Goal: Information Seeking & Learning: Learn about a topic

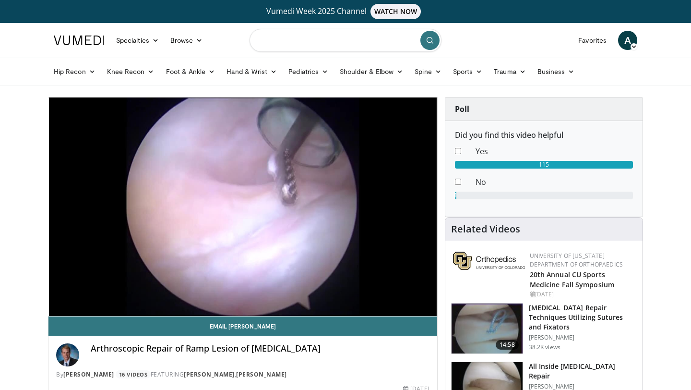
click at [266, 41] on input "Search topics, interventions" at bounding box center [346, 40] width 192 height 23
click at [308, 42] on input "**********" at bounding box center [346, 40] width 192 height 23
type input "**********"
click at [432, 39] on icon "submit" at bounding box center [430, 40] width 8 height 8
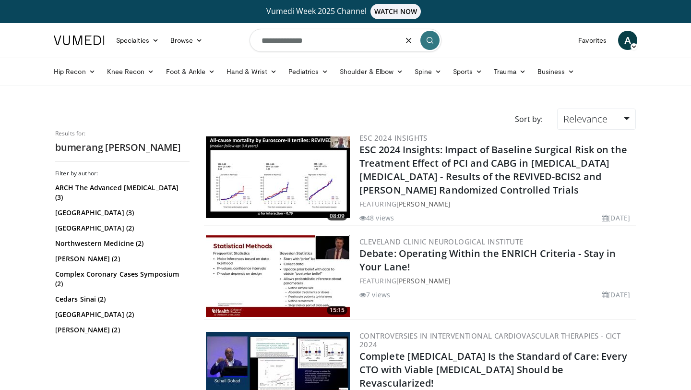
click at [258, 40] on input "**********" at bounding box center [346, 40] width 192 height 23
type input "**********"
click at [432, 36] on button "submit" at bounding box center [430, 40] width 19 height 19
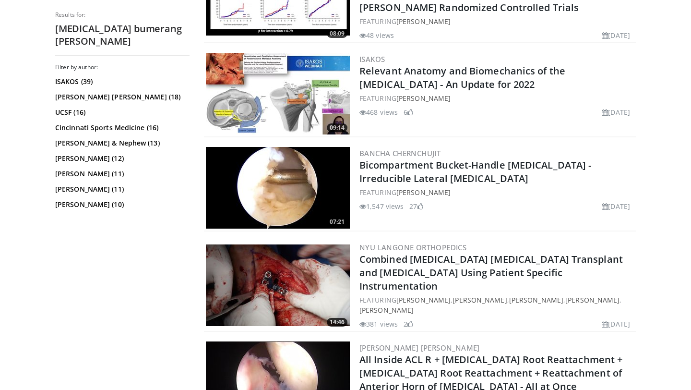
scroll to position [1874, 0]
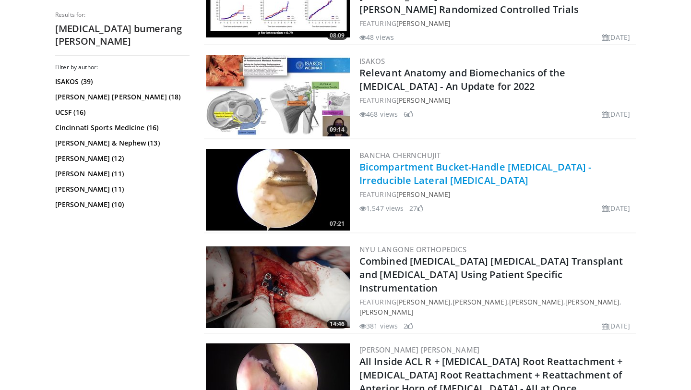
click at [494, 168] on link "Bicompartment Bucket-Handle [MEDICAL_DATA] - Irreducible Lateral [MEDICAL_DATA]" at bounding box center [476, 173] width 232 height 26
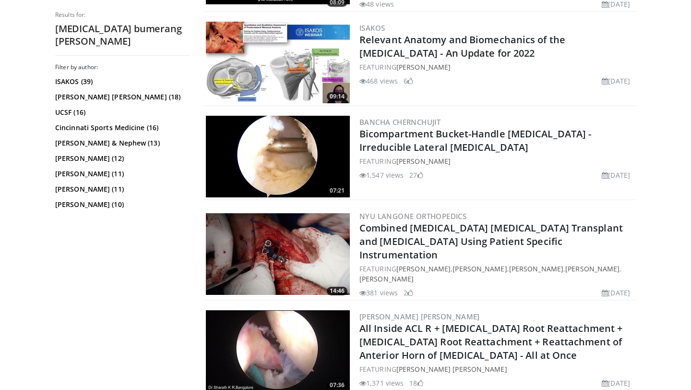
scroll to position [1908, 0]
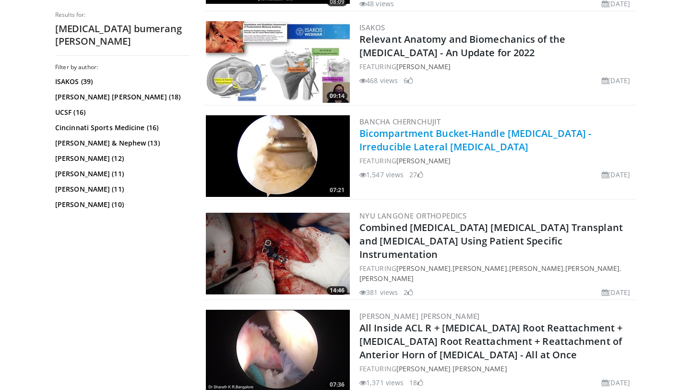
click at [402, 133] on link "Bicompartment Bucket-Handle [MEDICAL_DATA] - Irreducible Lateral [MEDICAL_DATA]" at bounding box center [476, 140] width 232 height 26
click at [400, 136] on link "Bicompartment Bucket-Handle [MEDICAL_DATA] - Irreducible Lateral [MEDICAL_DATA]" at bounding box center [476, 140] width 232 height 26
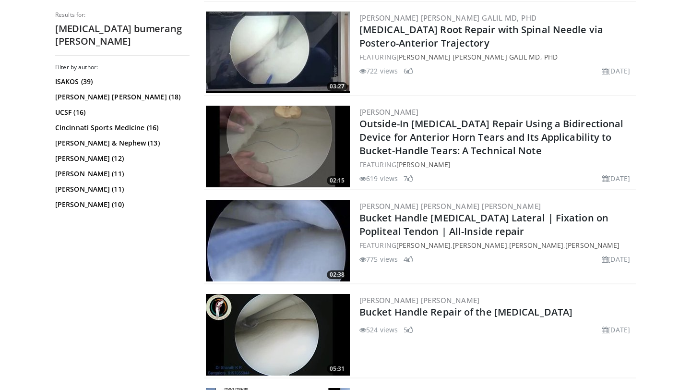
scroll to position [1151, 0]
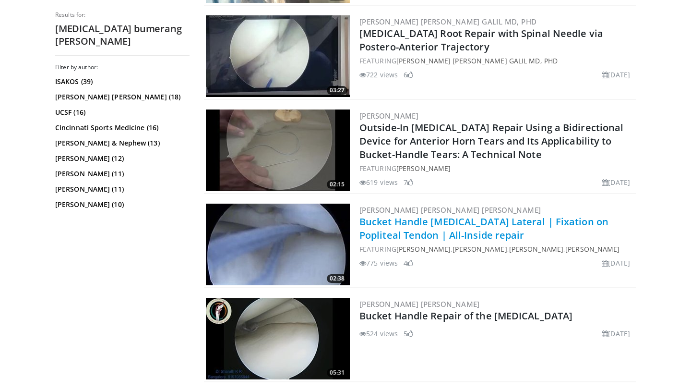
click at [441, 222] on link "Bucket Handle Meniscus Lateral | Fixation on Popliteal Tendon | All-Inside repa…" at bounding box center [484, 228] width 249 height 26
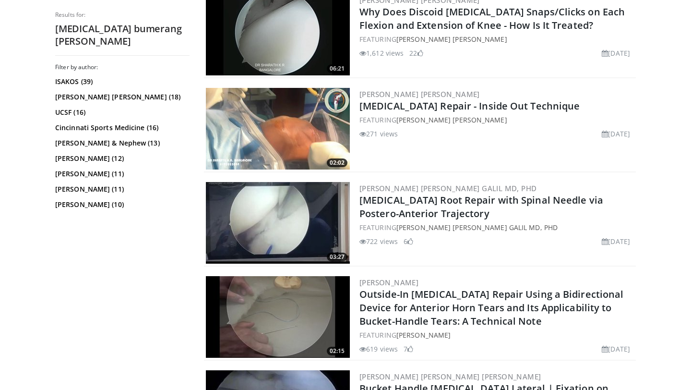
scroll to position [953, 0]
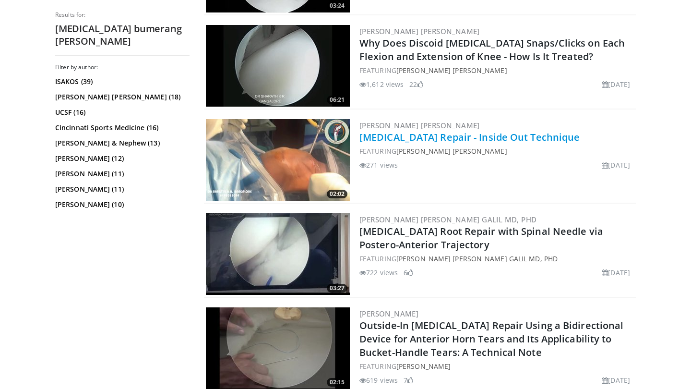
click at [452, 138] on link "Lateral Meniscus Repair - Inside Out Technique" at bounding box center [470, 137] width 220 height 13
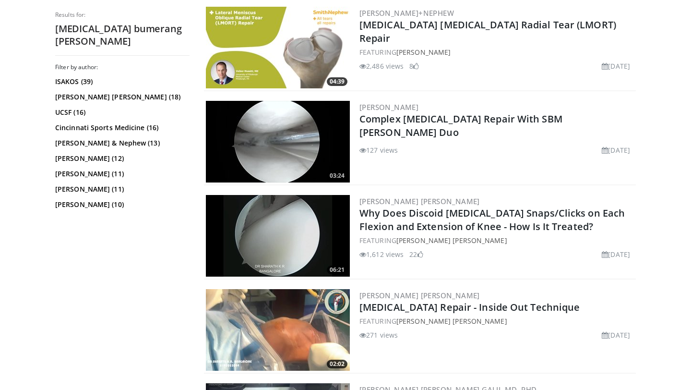
scroll to position [781, 0]
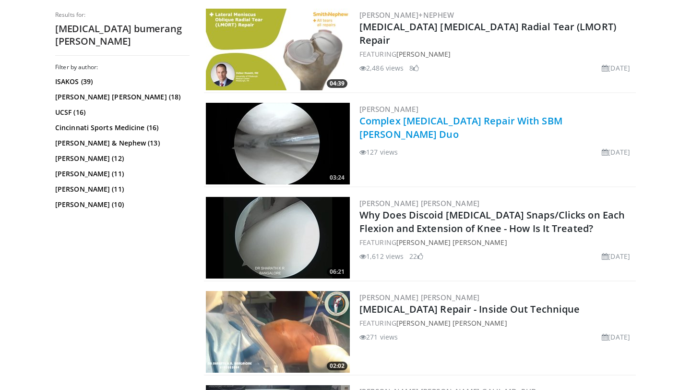
click at [439, 120] on link "Complex Lateral Meniscus Repair With SBM Menix Duo" at bounding box center [461, 127] width 203 height 26
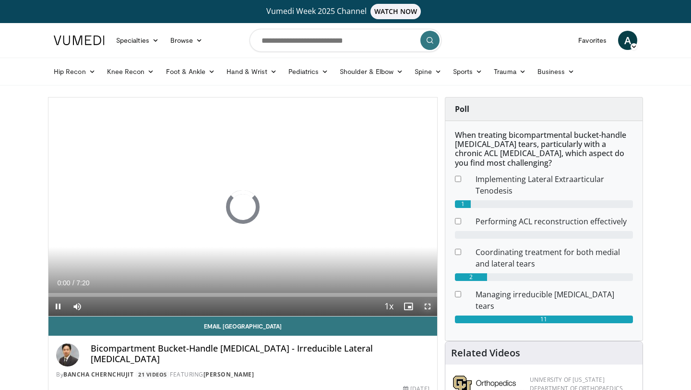
click at [427, 307] on span "Video Player" at bounding box center [427, 306] width 19 height 19
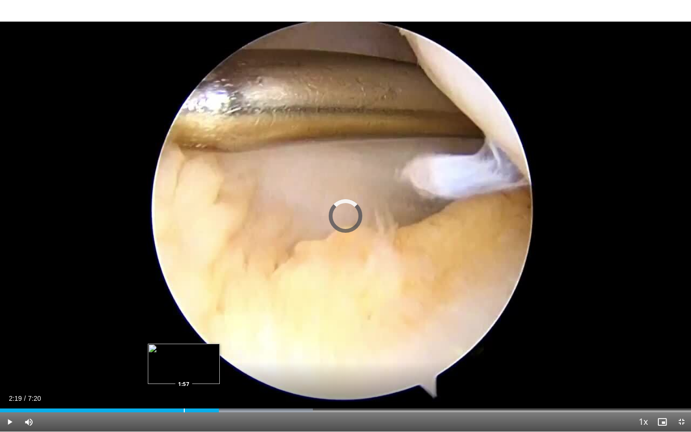
click at [184, 389] on div "Progress Bar" at bounding box center [184, 410] width 1 height 4
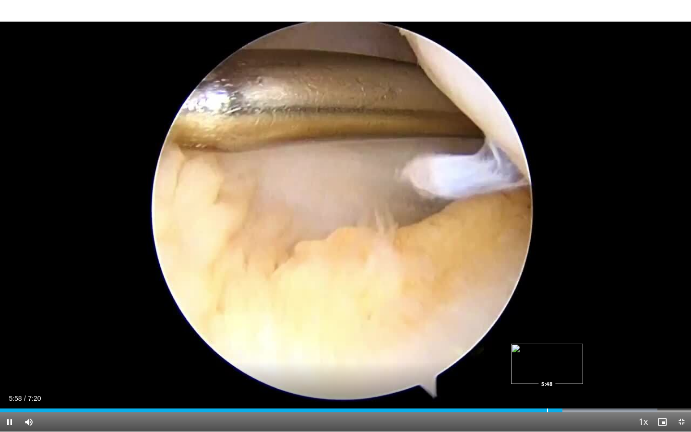
click at [547, 389] on div "Progress Bar" at bounding box center [547, 410] width 1 height 4
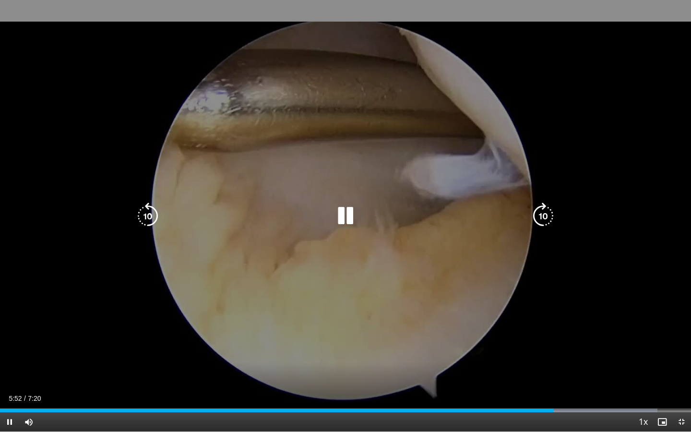
click at [350, 295] on div "10 seconds Tap to unmute" at bounding box center [345, 216] width 691 height 432
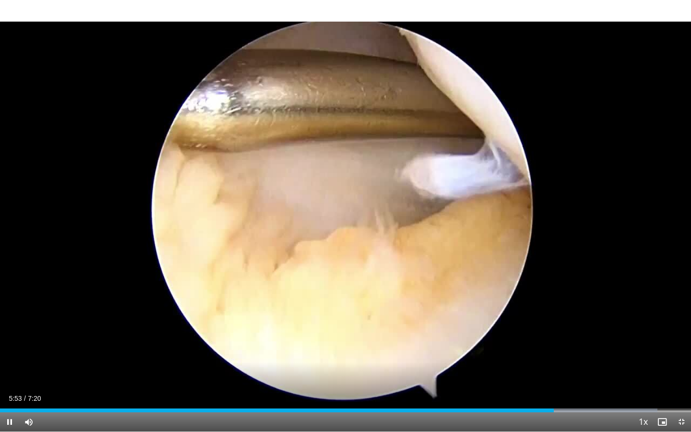
click at [350, 295] on div "10 seconds Tap to unmute" at bounding box center [345, 216] width 691 height 432
click at [550, 389] on div "Progress Bar" at bounding box center [550, 410] width 1 height 4
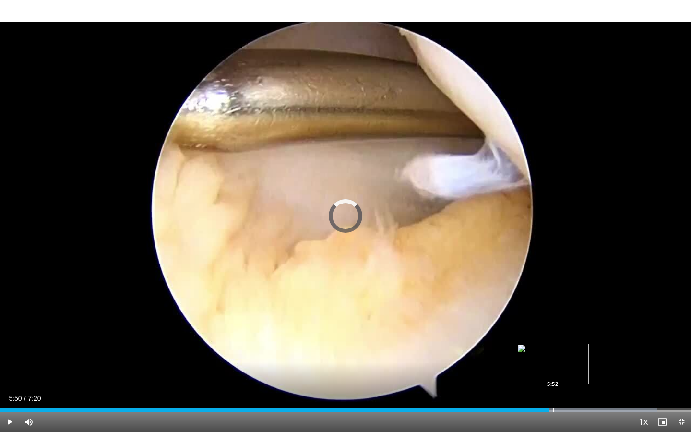
click at [553, 389] on div "Progress Bar" at bounding box center [553, 410] width 1 height 4
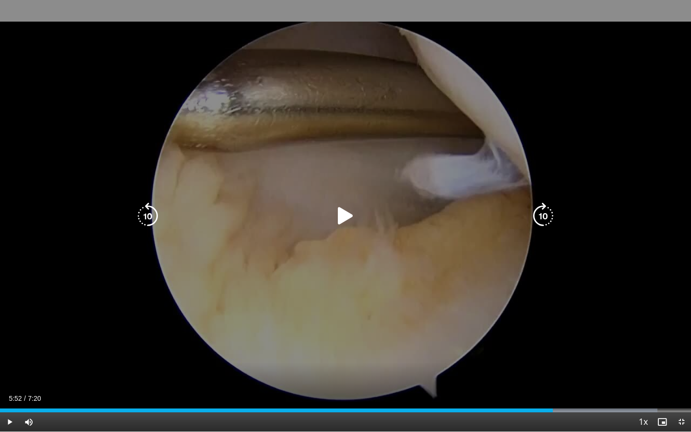
click at [498, 345] on div "10 seconds Tap to unmute" at bounding box center [345, 216] width 691 height 432
click at [499, 345] on div "10 seconds Tap to unmute" at bounding box center [345, 216] width 691 height 432
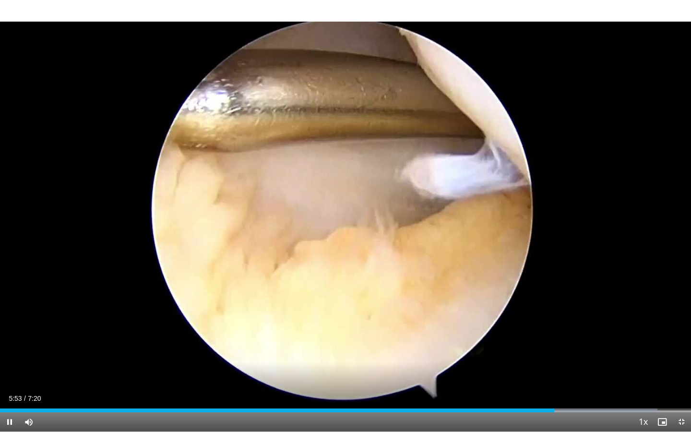
click at [499, 345] on div "10 seconds Tap to unmute" at bounding box center [345, 216] width 691 height 432
click at [556, 389] on div "Progress Bar" at bounding box center [556, 410] width 1 height 4
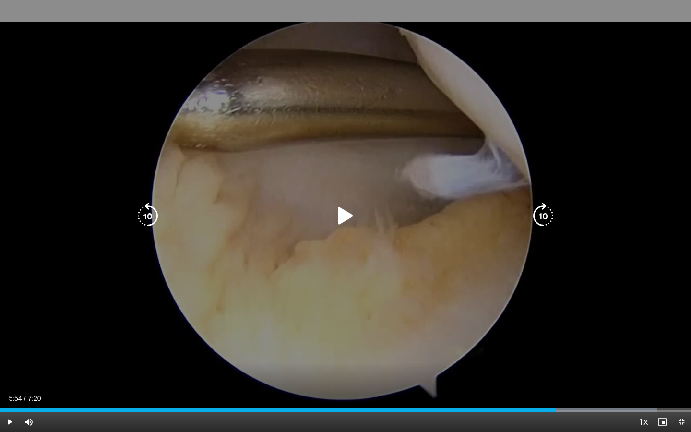
click at [553, 355] on div "10 seconds Tap to unmute" at bounding box center [345, 216] width 691 height 432
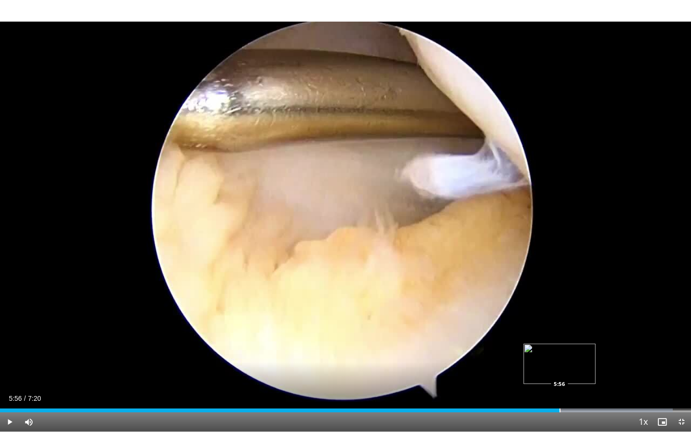
click at [560, 389] on div "Progress Bar" at bounding box center [560, 410] width 1 height 4
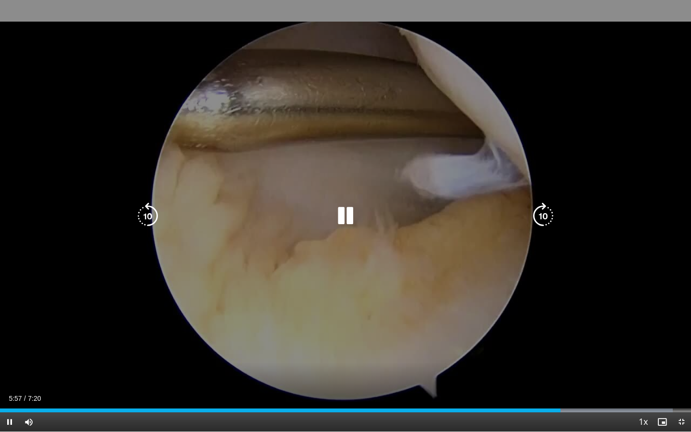
click at [421, 320] on div "10 seconds Tap to unmute" at bounding box center [345, 216] width 691 height 432
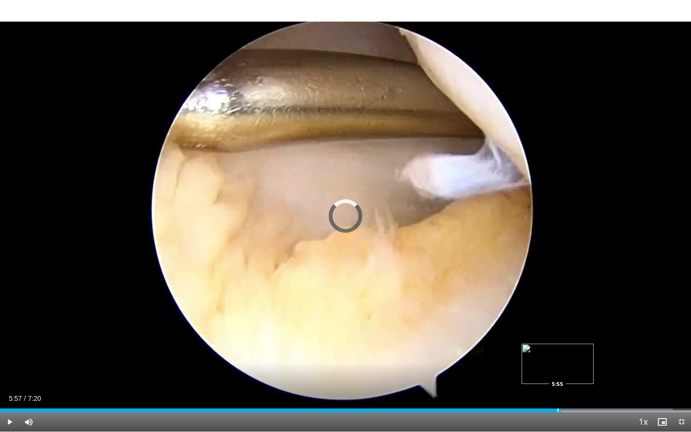
click at [558, 389] on div "Progress Bar" at bounding box center [558, 410] width 1 height 4
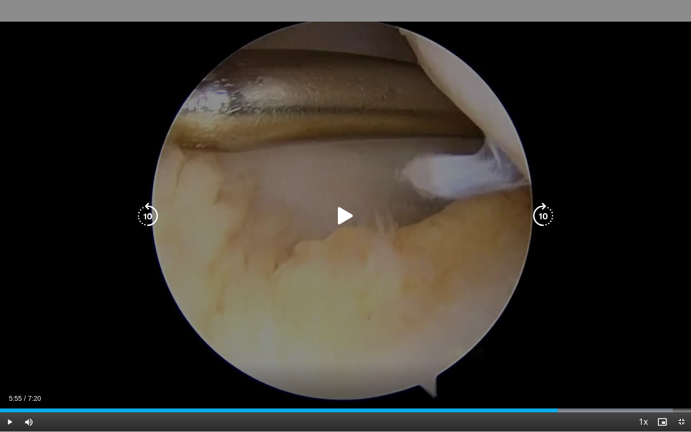
click at [525, 294] on div "10 seconds Tap to unmute" at bounding box center [345, 216] width 691 height 432
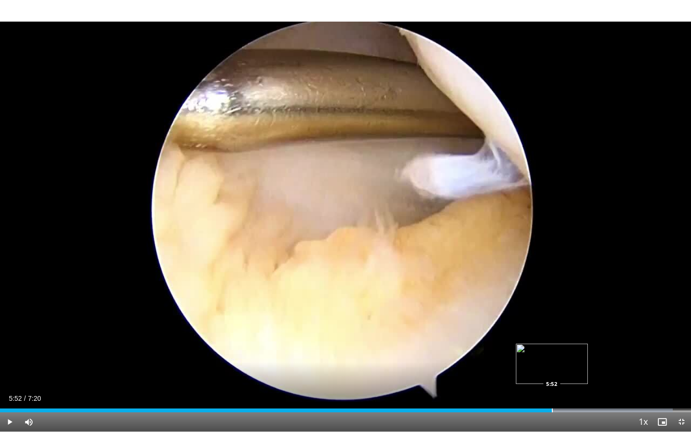
click at [552, 389] on div "Progress Bar" at bounding box center [552, 410] width 1 height 4
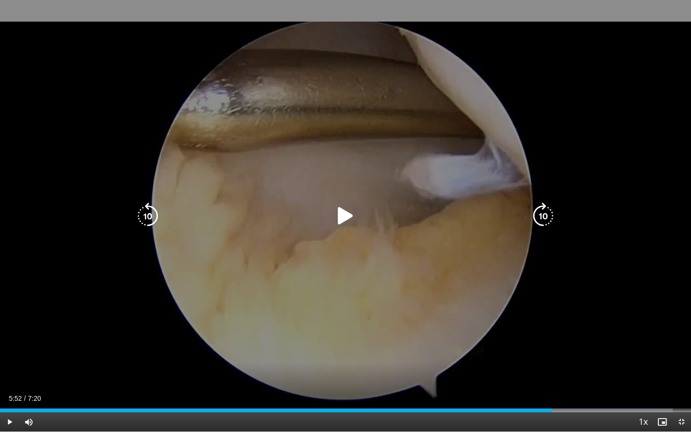
click at [458, 302] on div "10 seconds Tap to unmute" at bounding box center [345, 216] width 691 height 432
click at [458, 303] on div "10 seconds Tap to unmute" at bounding box center [345, 216] width 691 height 432
click at [493, 318] on div "10 seconds Tap to unmute" at bounding box center [345, 216] width 691 height 432
click at [493, 319] on div "10 seconds Tap to unmute" at bounding box center [345, 216] width 691 height 432
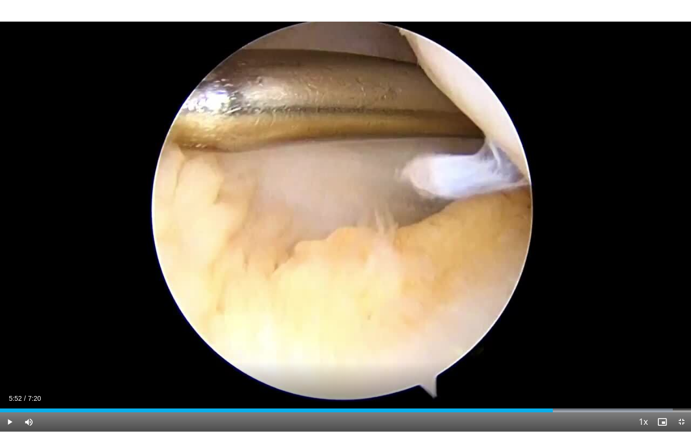
click at [493, 319] on div "10 seconds Tap to unmute" at bounding box center [345, 216] width 691 height 432
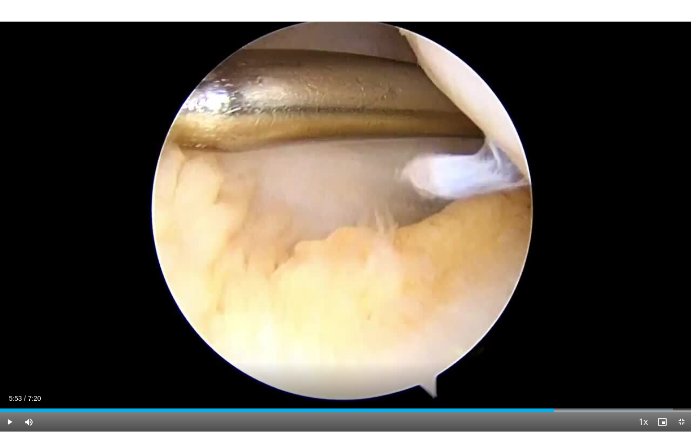
click at [493, 319] on div "10 seconds Tap to unmute" at bounding box center [345, 216] width 691 height 432
click at [554, 389] on div "Progress Bar" at bounding box center [554, 410] width 1 height 4
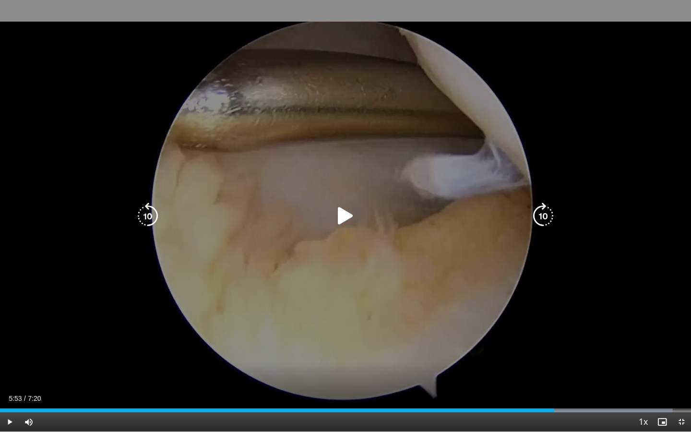
click at [392, 329] on div "10 seconds Tap to unmute" at bounding box center [345, 216] width 691 height 432
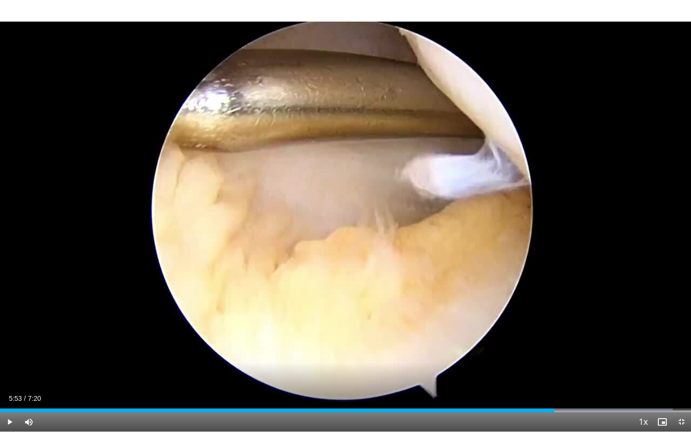
click at [392, 329] on div "10 seconds Tap to unmute" at bounding box center [345, 216] width 691 height 432
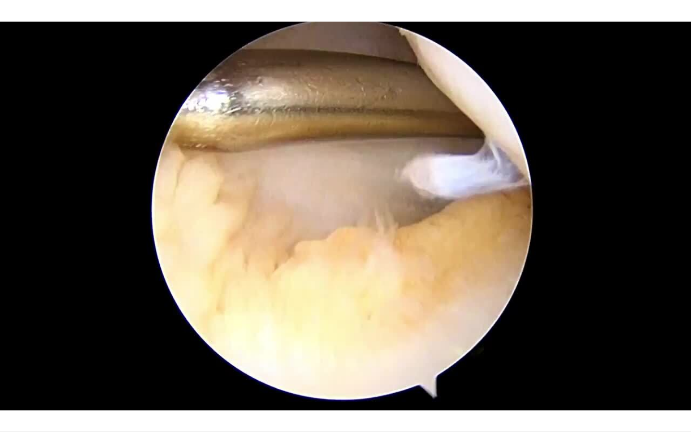
click at [392, 329] on div "10 seconds Tap to unmute" at bounding box center [345, 216] width 691 height 432
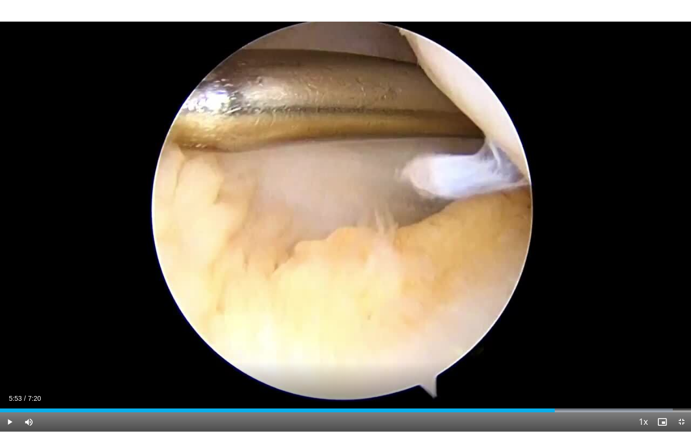
click at [392, 329] on div "10 seconds Tap to unmute" at bounding box center [345, 216] width 691 height 432
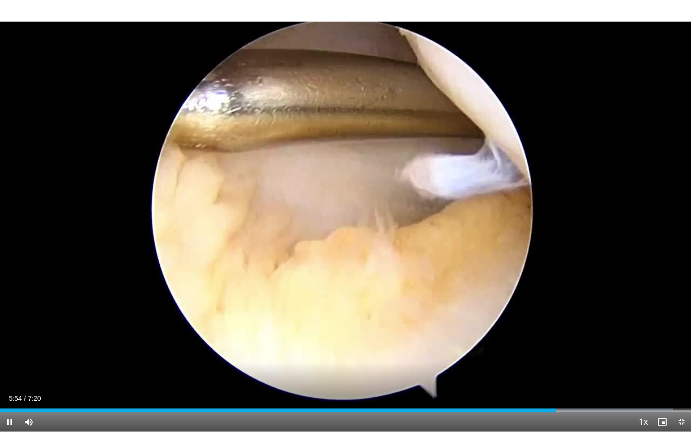
click at [392, 329] on div "10 seconds Tap to unmute" at bounding box center [345, 216] width 691 height 432
click at [556, 389] on div "Current Time 5:55 / Duration 7:20 Play Skip Backward Skip Forward Mute 0% Loade…" at bounding box center [345, 421] width 691 height 19
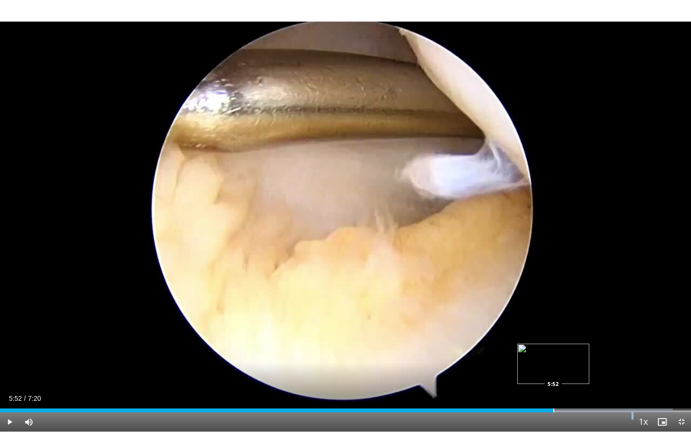
click at [553, 389] on div "Progress Bar" at bounding box center [553, 410] width 1 height 4
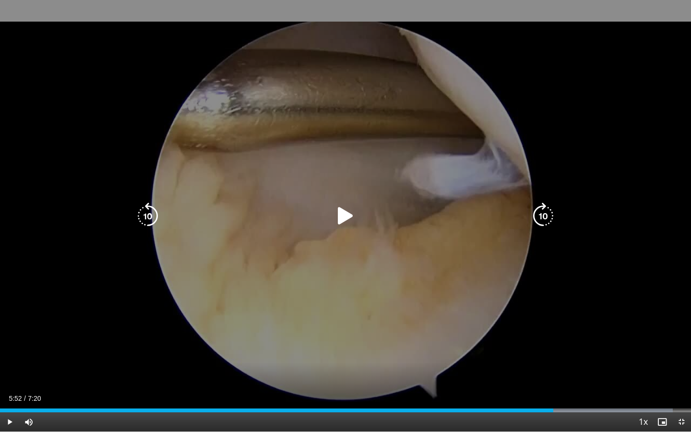
click at [436, 305] on div "10 seconds Tap to unmute" at bounding box center [345, 216] width 691 height 432
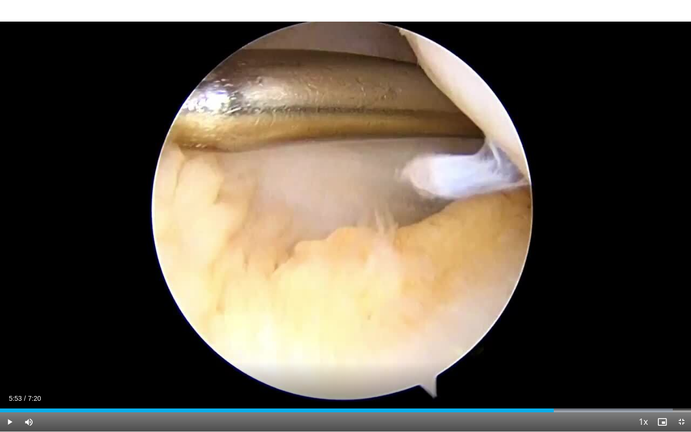
click at [436, 305] on div "10 seconds Tap to unmute" at bounding box center [345, 216] width 691 height 432
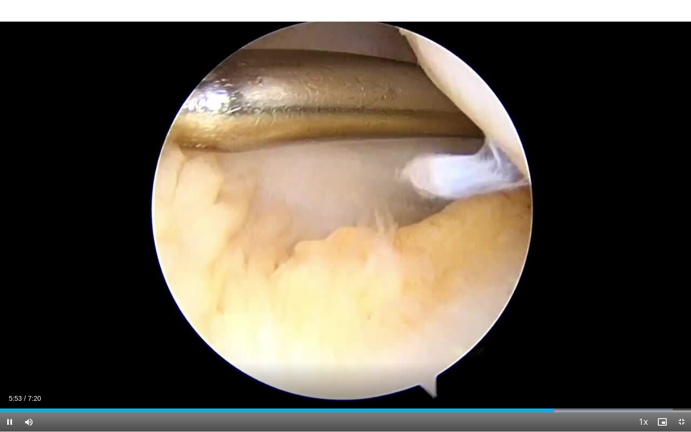
click at [436, 305] on div "10 seconds Tap to unmute" at bounding box center [345, 216] width 691 height 432
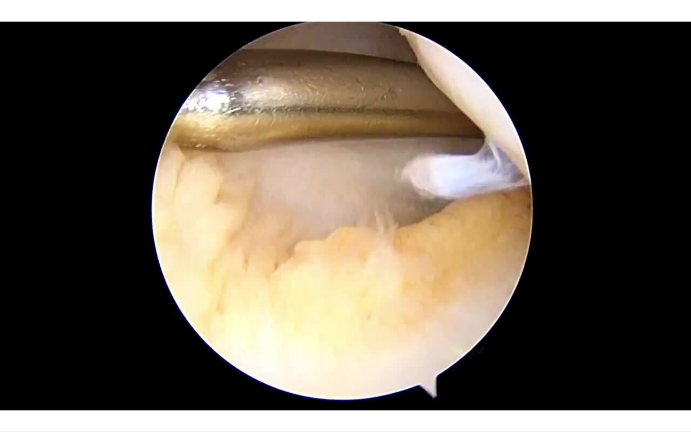
click at [436, 305] on div "10 seconds Tap to unmute" at bounding box center [345, 216] width 691 height 432
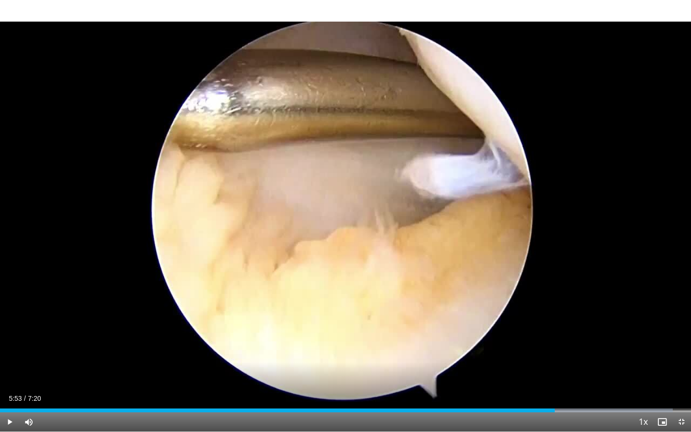
click at [436, 305] on div "10 seconds Tap to unmute" at bounding box center [345, 216] width 691 height 432
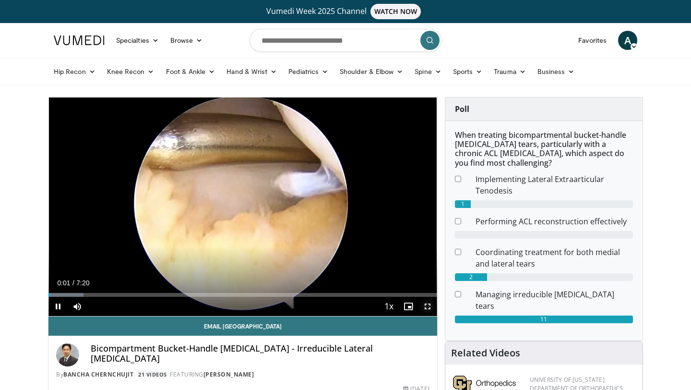
click at [429, 308] on span "Video Player" at bounding box center [427, 306] width 19 height 19
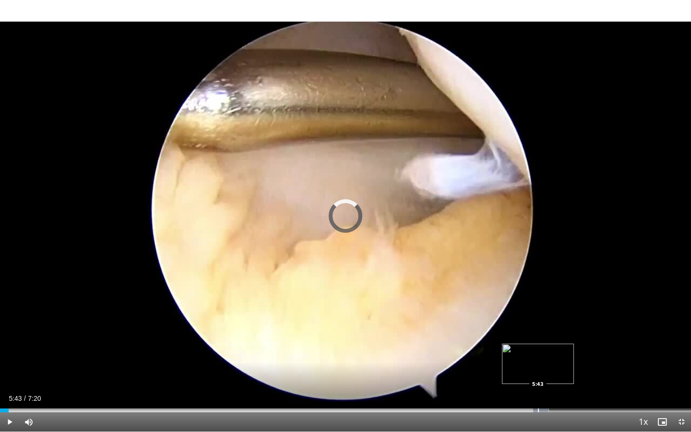
click at [538, 389] on div "Progress Bar" at bounding box center [538, 410] width 1 height 4
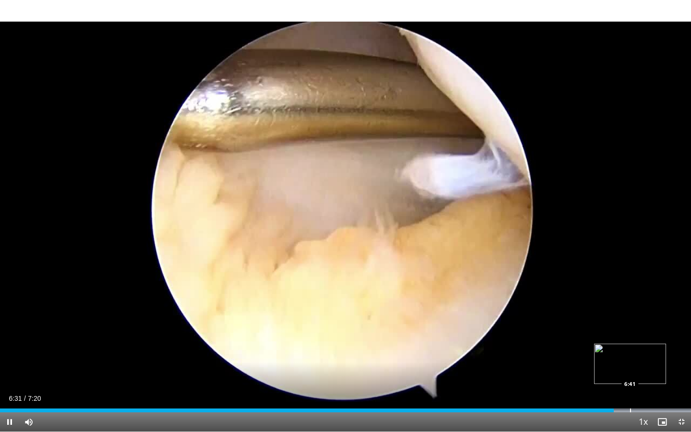
click at [630, 389] on div "Progress Bar" at bounding box center [630, 410] width 1 height 4
click at [625, 389] on div "Progress Bar" at bounding box center [625, 410] width 1 height 4
click at [631, 389] on div "Progress Bar" at bounding box center [631, 410] width 1 height 4
click at [602, 389] on div "Progress Bar" at bounding box center [602, 410] width 1 height 4
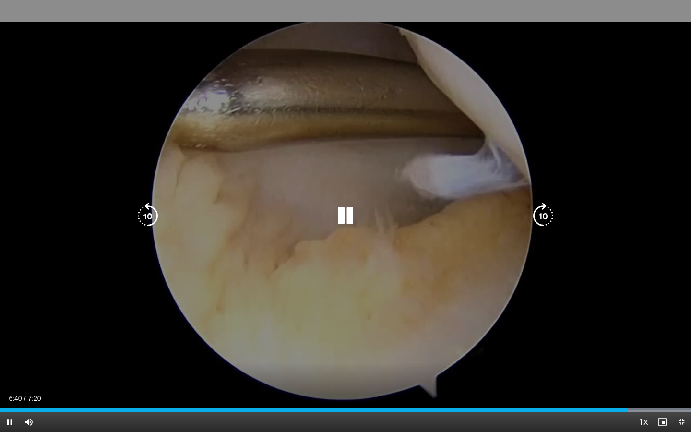
click at [471, 264] on div "10 seconds Tap to unmute" at bounding box center [345, 216] width 691 height 432
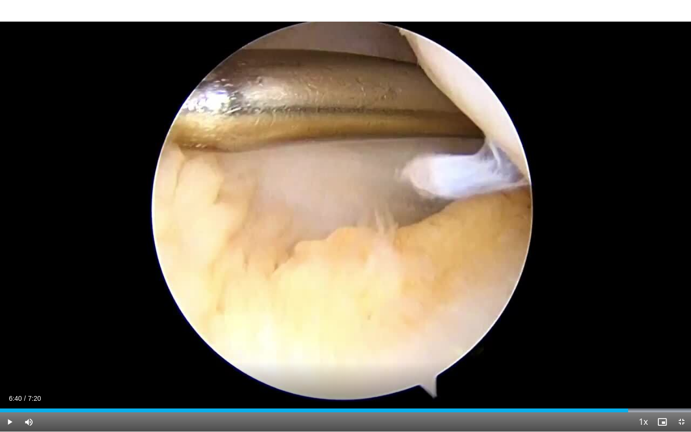
click at [471, 264] on div "10 seconds Tap to unmute" at bounding box center [345, 216] width 691 height 432
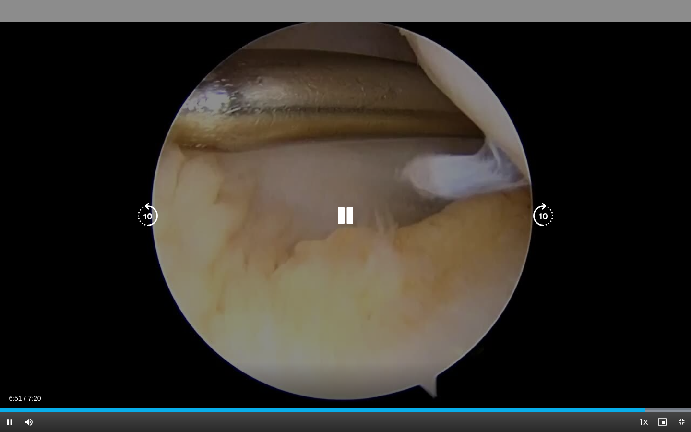
click at [470, 264] on div "10 seconds Tap to unmute" at bounding box center [345, 216] width 691 height 432
click at [470, 265] on div "10 seconds Tap to unmute" at bounding box center [345, 216] width 691 height 432
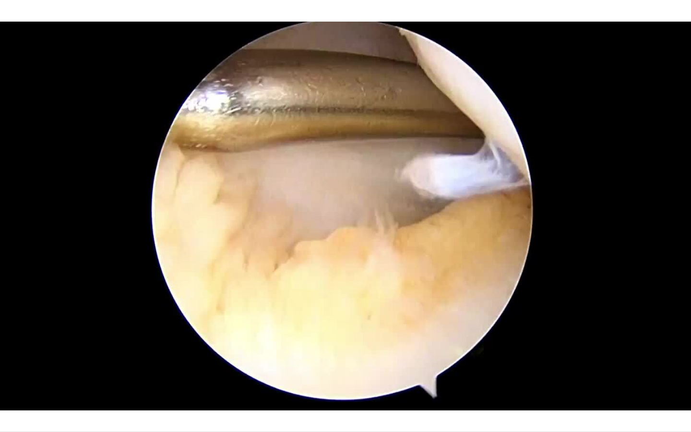
click at [470, 265] on div "10 seconds Tap to unmute" at bounding box center [345, 216] width 691 height 432
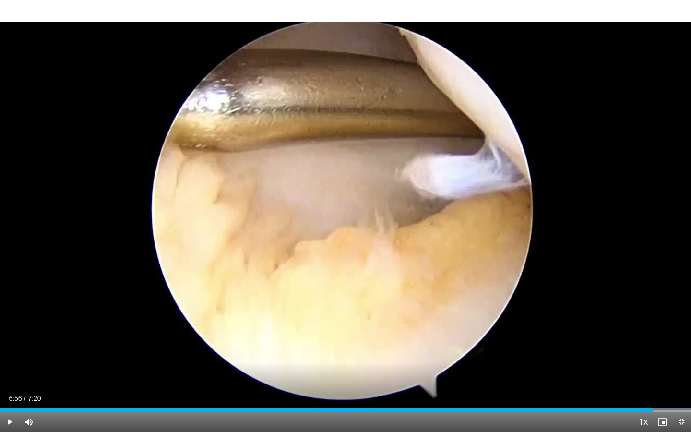
click at [470, 265] on div "10 seconds Tap to unmute" at bounding box center [345, 216] width 691 height 432
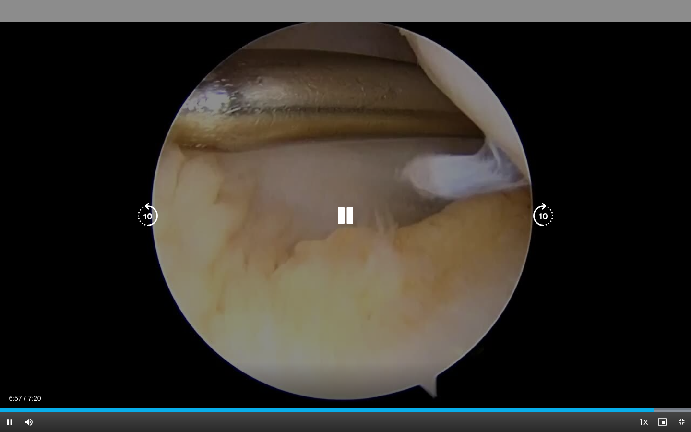
click at [470, 266] on div "10 seconds Tap to unmute" at bounding box center [345, 216] width 691 height 432
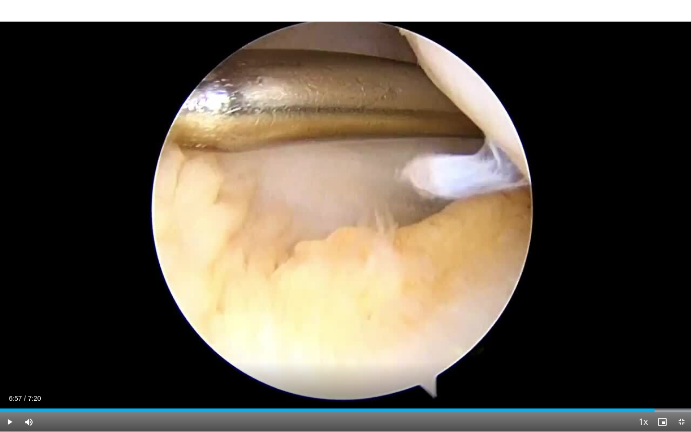
click at [470, 266] on div "10 seconds Tap to unmute" at bounding box center [345, 216] width 691 height 432
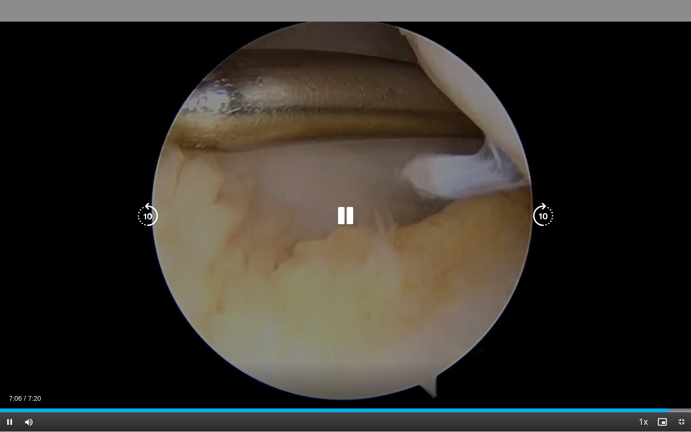
click at [491, 242] on div "10 seconds Tap to unmute" at bounding box center [345, 216] width 691 height 432
click at [343, 221] on icon "Video Player" at bounding box center [345, 216] width 27 height 27
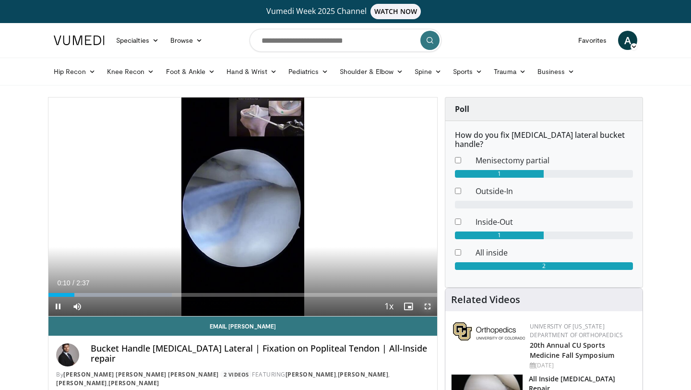
click at [428, 306] on span "Video Player" at bounding box center [427, 306] width 19 height 19
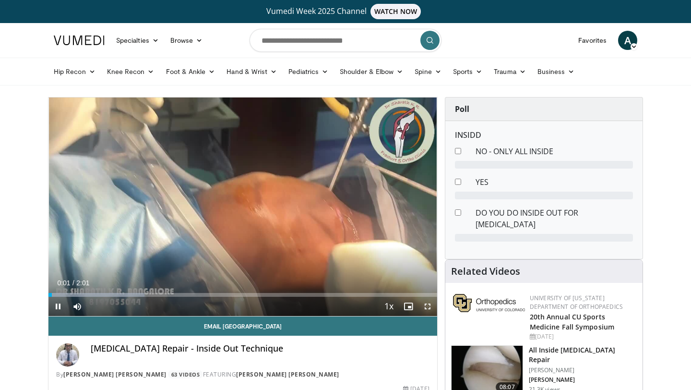
click at [427, 306] on span "Video Player" at bounding box center [427, 306] width 19 height 19
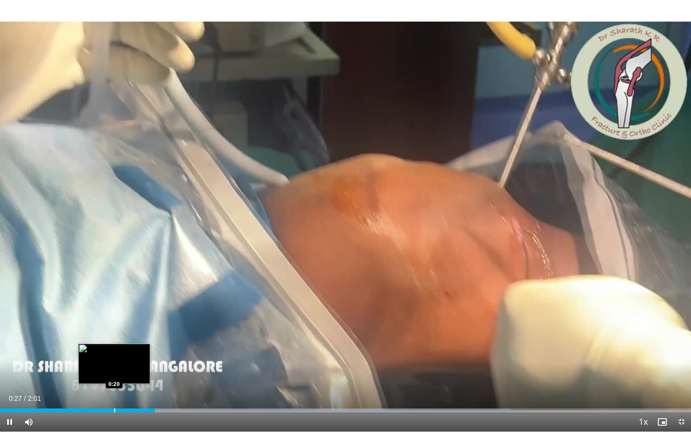
click at [114, 389] on div "Loaded : 73.83% 0:27 0:20" at bounding box center [345, 410] width 691 height 4
click at [106, 389] on div "Progress Bar" at bounding box center [106, 410] width 1 height 4
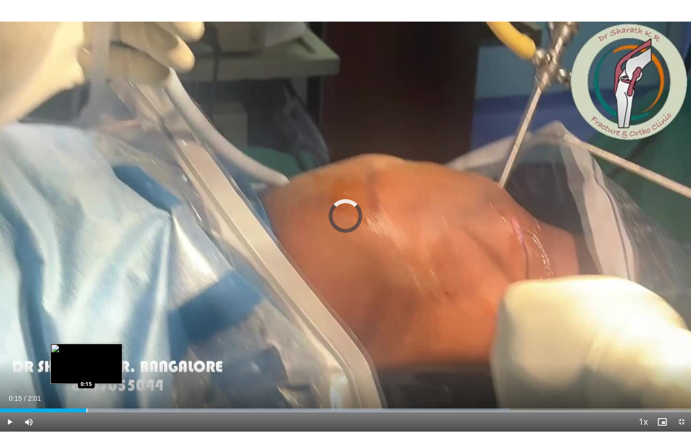
click at [86, 389] on div "Loaded : 73.83% 0:23 0:15" at bounding box center [345, 410] width 691 height 4
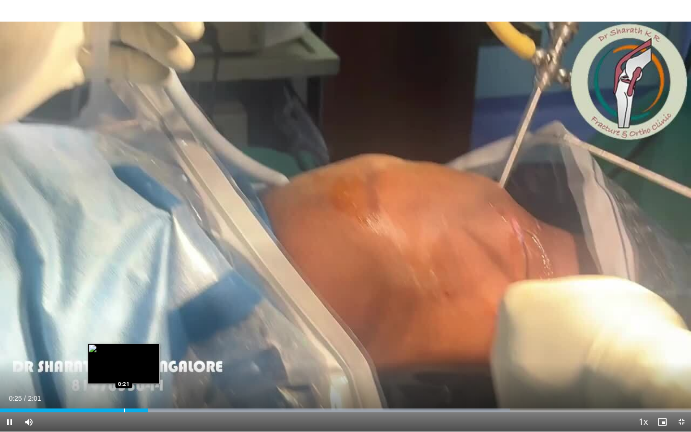
click at [121, 389] on div "Loaded : 73.83% 0:25 0:21" at bounding box center [345, 407] width 691 height 9
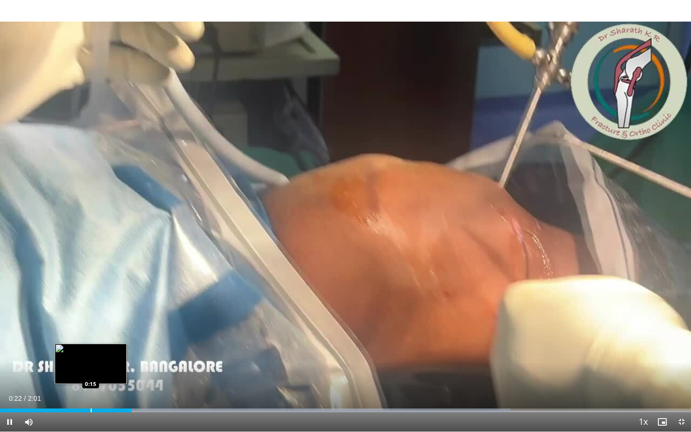
click at [91, 389] on div "Progress Bar" at bounding box center [91, 410] width 1 height 4
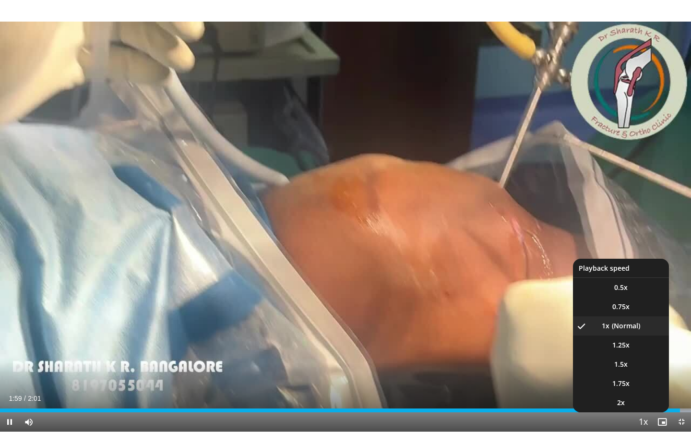
click at [635, 389] on button "Playback Rate" at bounding box center [643, 421] width 19 height 19
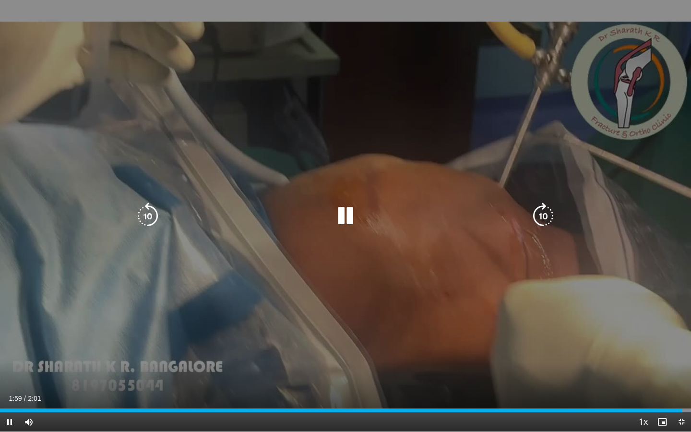
click at [633, 389] on div "Video Player" at bounding box center [633, 421] width 2 height 19
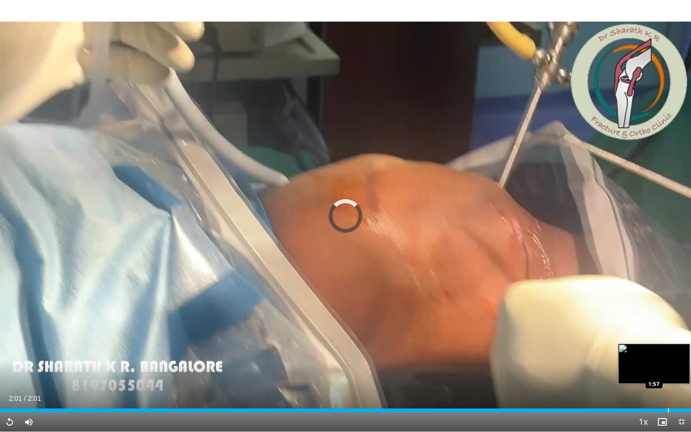
click at [668, 389] on div "Progress Bar" at bounding box center [668, 410] width 1 height 4
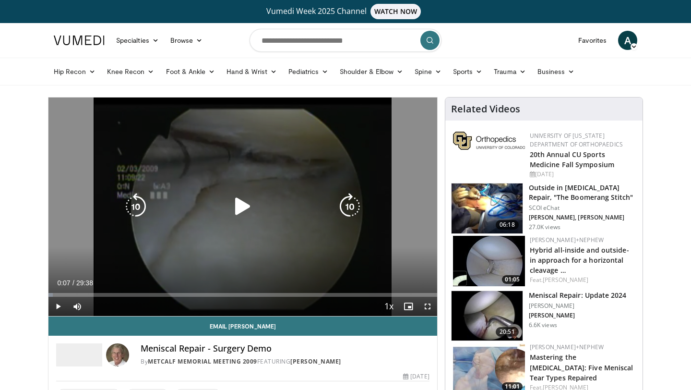
drag, startPoint x: 647, startPoint y: 366, endPoint x: 262, endPoint y: 110, distance: 461.8
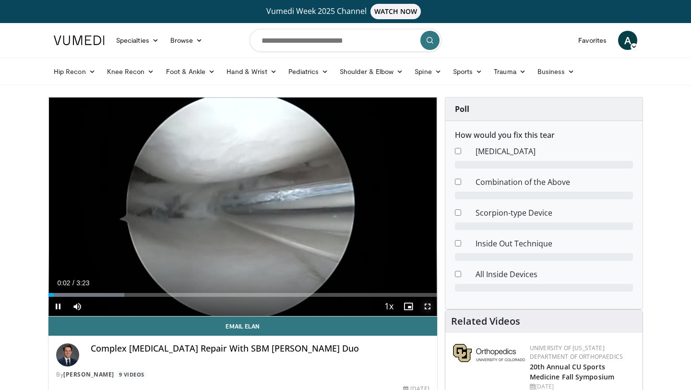
click at [427, 305] on span "Video Player" at bounding box center [427, 306] width 19 height 19
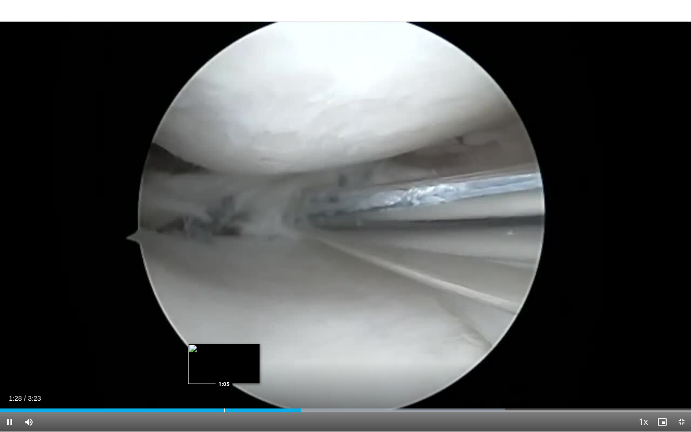
click at [224, 389] on div "Loaded : 73.12% 1:28 1:05" at bounding box center [345, 407] width 691 height 9
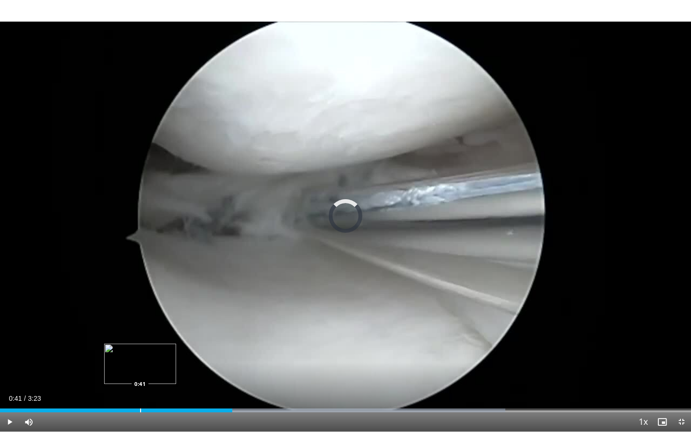
click at [140, 389] on div "Progress Bar" at bounding box center [140, 410] width 1 height 4
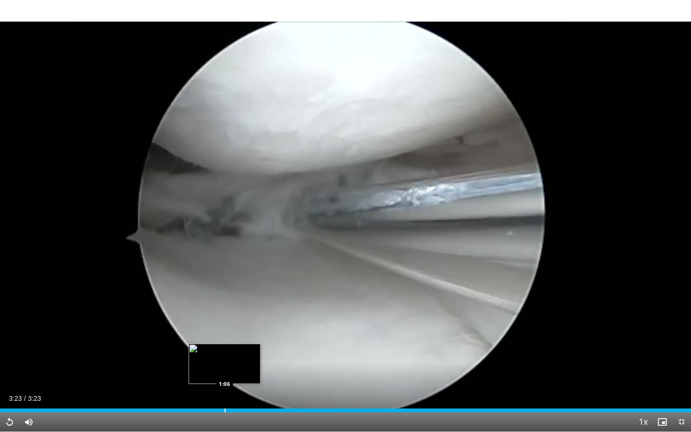
click at [226, 389] on div "Progress Bar" at bounding box center [225, 410] width 1 height 4
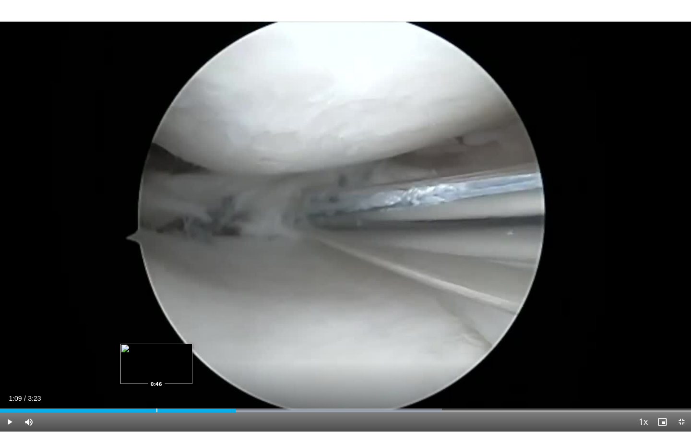
click at [156, 389] on div "Progress Bar" at bounding box center [156, 410] width 1 height 4
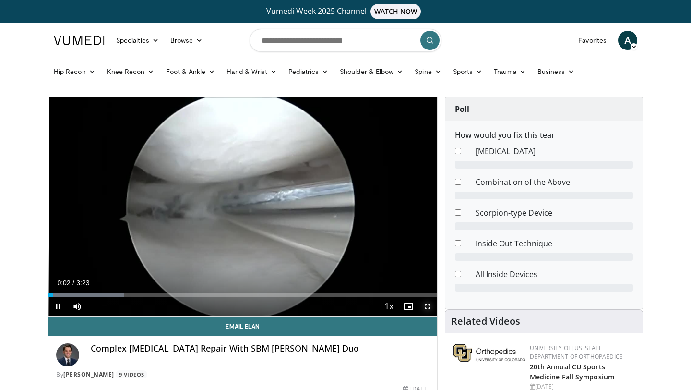
click at [428, 304] on span "Video Player" at bounding box center [427, 306] width 19 height 19
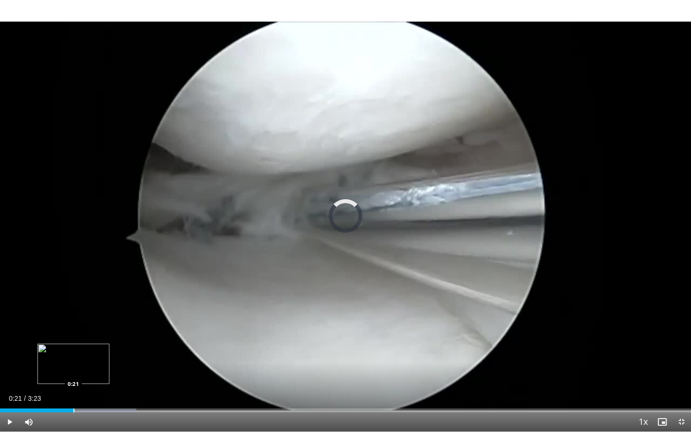
click at [73, 389] on div "Progress Bar" at bounding box center [73, 410] width 1 height 4
click at [107, 389] on div "Progress Bar" at bounding box center [107, 410] width 1 height 4
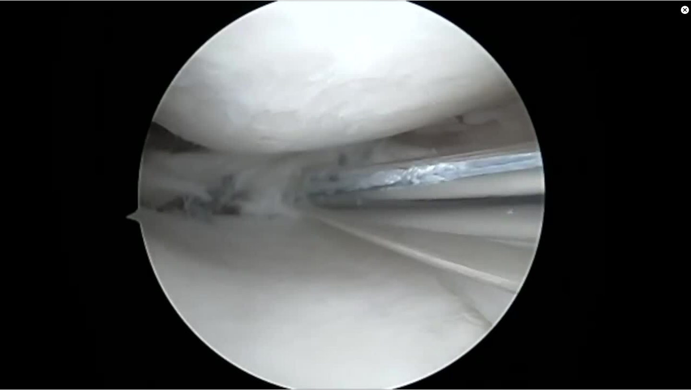
scroll to position [892, 0]
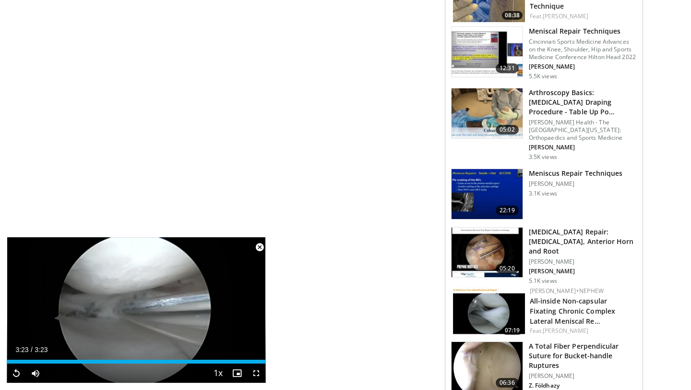
click at [587, 239] on h3 "Meniscus Repair: Lateral Meniscus, Anterior Horn and Root" at bounding box center [583, 241] width 108 height 29
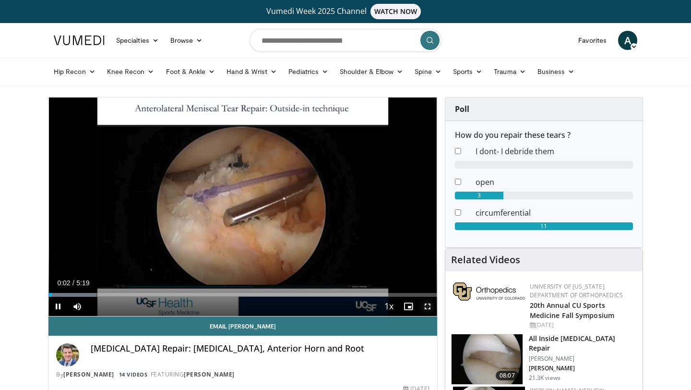
click at [428, 304] on span "Video Player" at bounding box center [427, 306] width 19 height 19
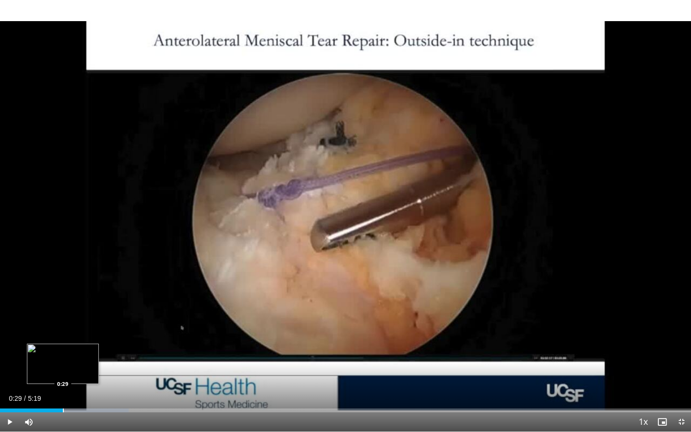
click at [63, 389] on div "Progress Bar" at bounding box center [63, 410] width 1 height 4
click at [109, 389] on div "Progress Bar" at bounding box center [109, 410] width 1 height 4
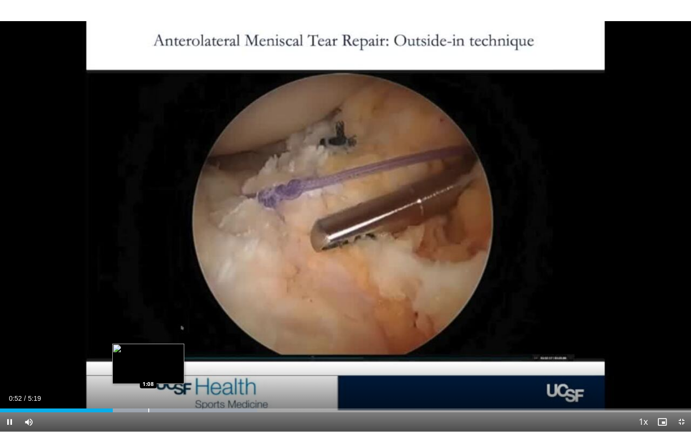
click at [148, 389] on div "Progress Bar" at bounding box center [148, 410] width 1 height 4
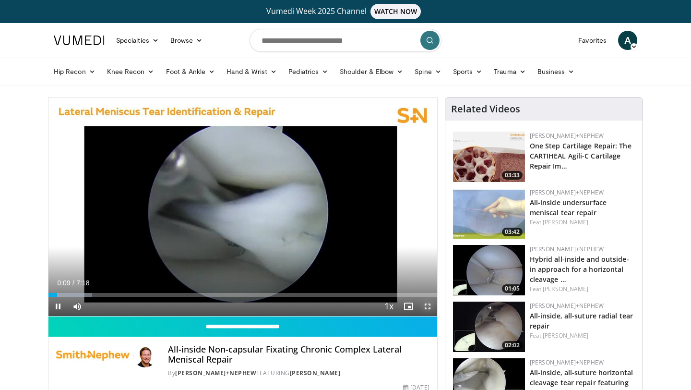
click at [427, 303] on span "Video Player" at bounding box center [427, 306] width 19 height 19
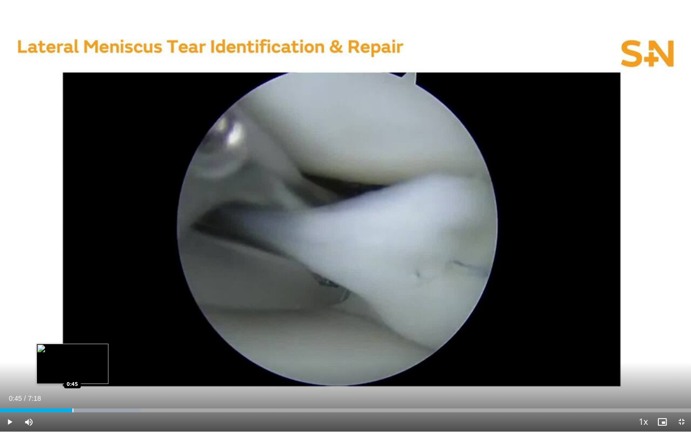
click at [72, 389] on div "Progress Bar" at bounding box center [72, 410] width 1 height 4
click at [110, 389] on div "Progress Bar" at bounding box center [110, 410] width 1 height 4
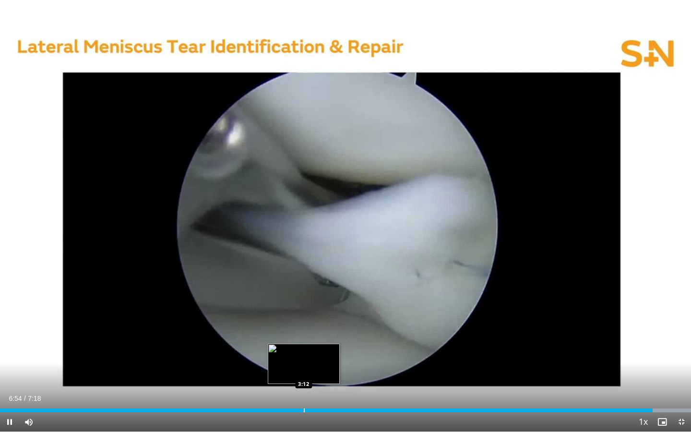
click at [304, 389] on div "Progress Bar" at bounding box center [304, 410] width 1 height 4
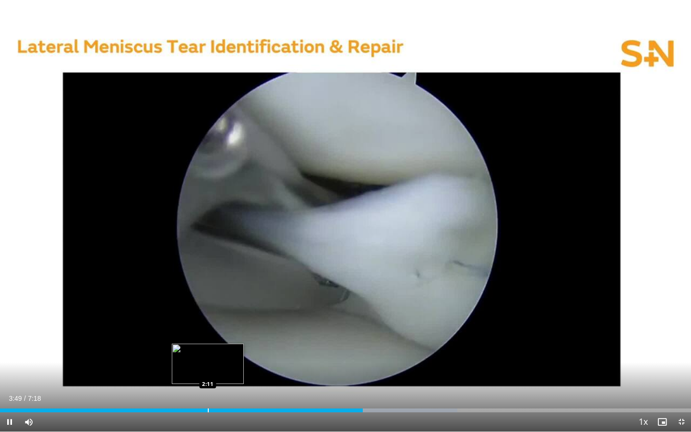
click at [208, 389] on div "Progress Bar" at bounding box center [208, 410] width 1 height 4
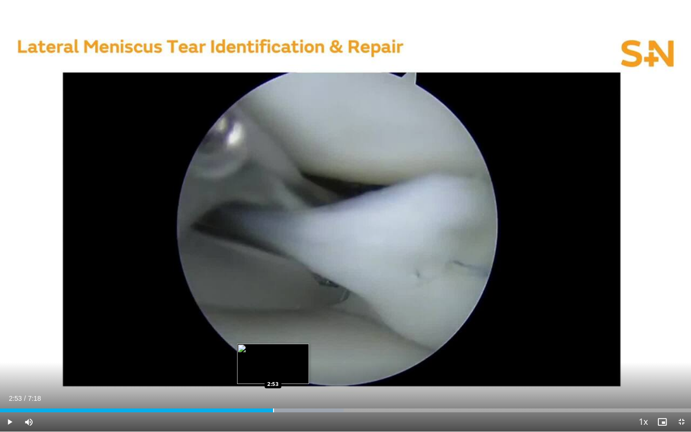
click at [273, 389] on div "Progress Bar" at bounding box center [273, 410] width 1 height 4
click at [248, 389] on div "Current Time 2:58 / Duration 7:18 Pause Skip Backward Skip Forward Mute Loaded …" at bounding box center [345, 421] width 691 height 19
click at [245, 389] on div "Progress Bar" at bounding box center [245, 410] width 1 height 4
click at [261, 389] on div "Progress Bar" at bounding box center [261, 410] width 1 height 4
click at [251, 389] on div "Progress Bar" at bounding box center [251, 410] width 1 height 4
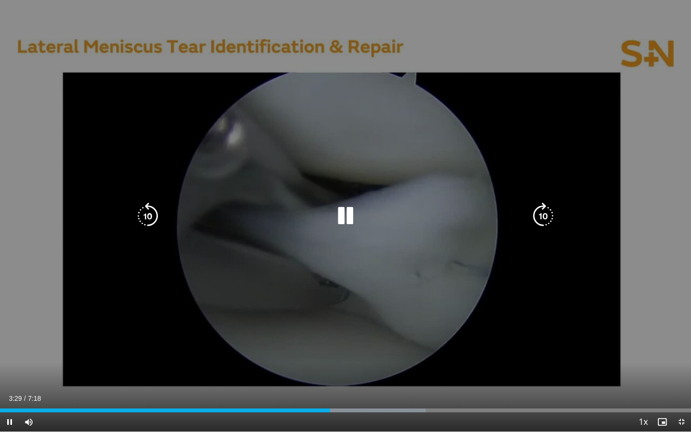
click at [259, 353] on div "10 seconds Tap to unmute" at bounding box center [345, 216] width 691 height 432
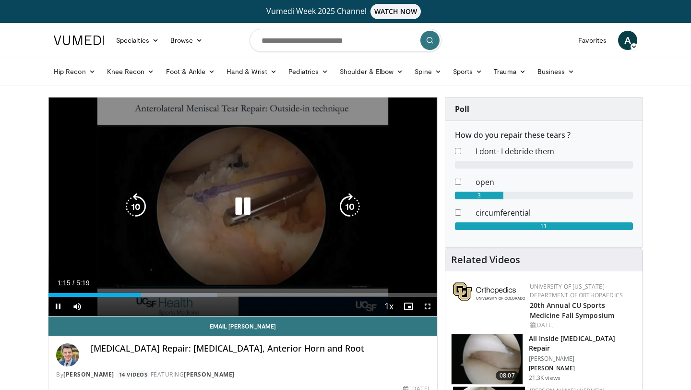
click at [246, 204] on icon "Video Player" at bounding box center [242, 206] width 27 height 27
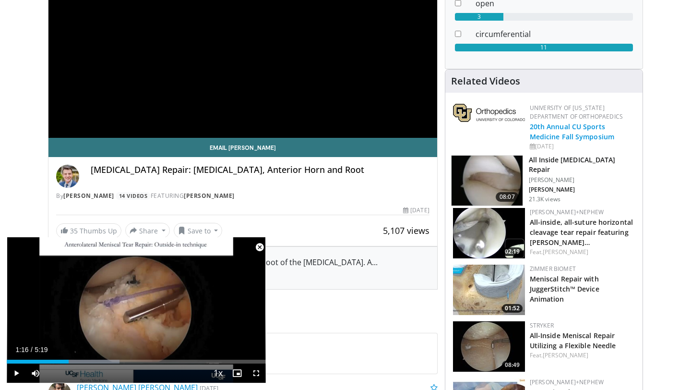
scroll to position [169, 0]
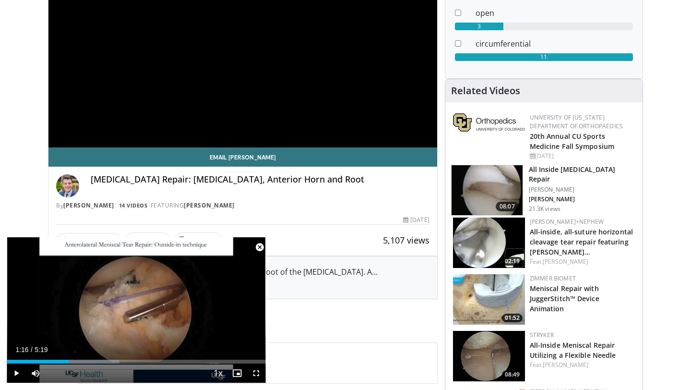
click at [563, 168] on h3 "All Inside [MEDICAL_DATA] Repair" at bounding box center [583, 174] width 108 height 19
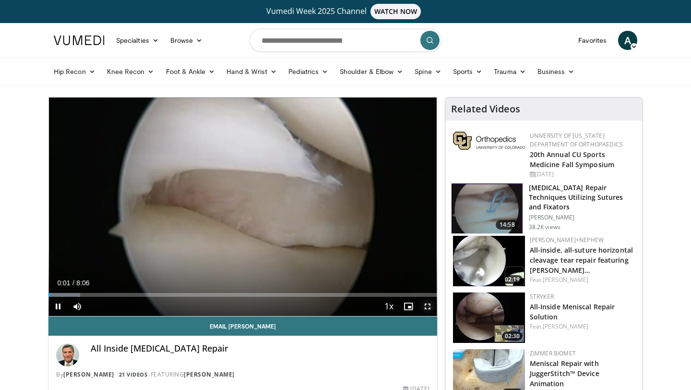
click at [430, 306] on span "Video Player" at bounding box center [427, 306] width 19 height 19
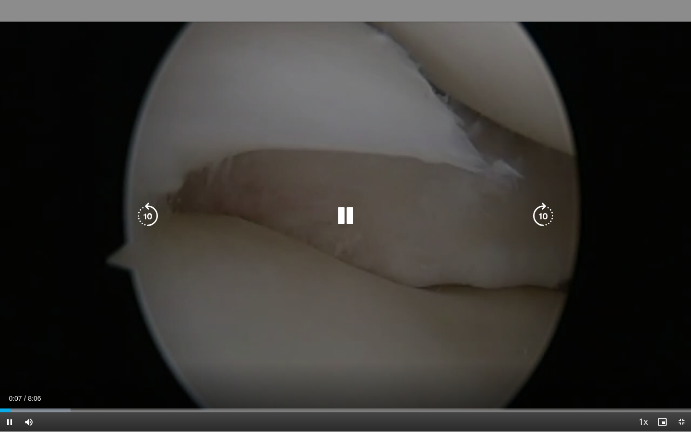
click at [348, 215] on icon "Video Player" at bounding box center [345, 216] width 27 height 27
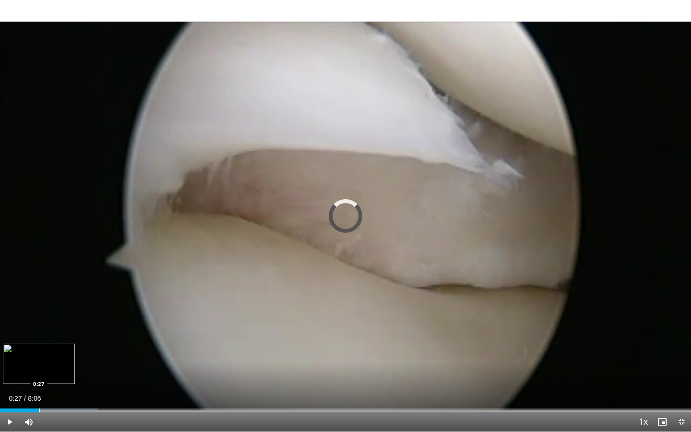
click at [39, 389] on div "Progress Bar" at bounding box center [39, 410] width 1 height 4
click at [60, 389] on div "Progress Bar" at bounding box center [60, 410] width 1 height 4
click at [76, 389] on div "Progress Bar" at bounding box center [76, 410] width 1 height 4
click at [108, 389] on div "Progress Bar" at bounding box center [108, 410] width 1 height 4
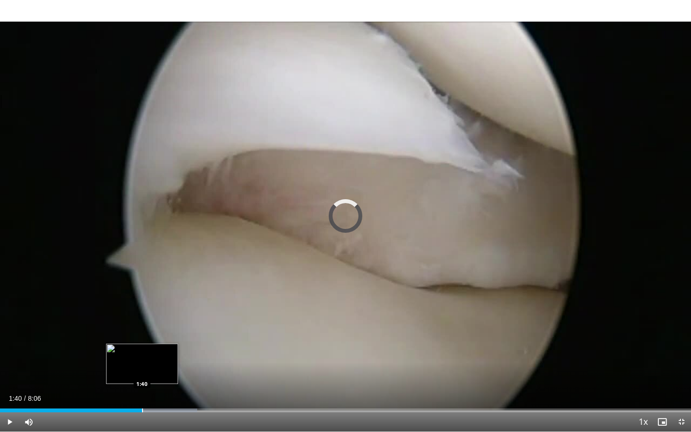
click at [142, 389] on div "Progress Bar" at bounding box center [142, 410] width 1 height 4
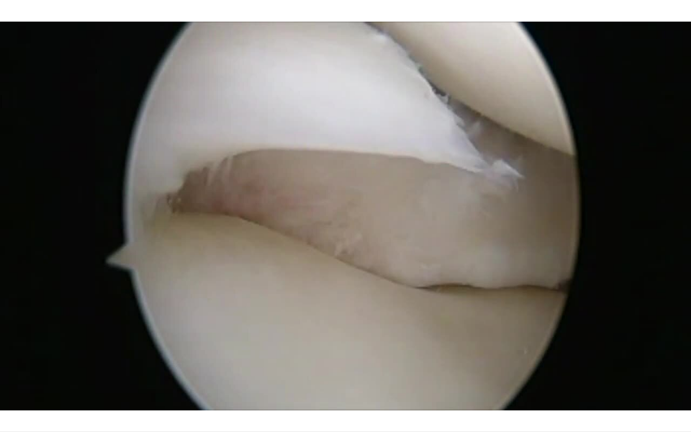
click at [168, 389] on video-js "**********" at bounding box center [345, 216] width 691 height 432
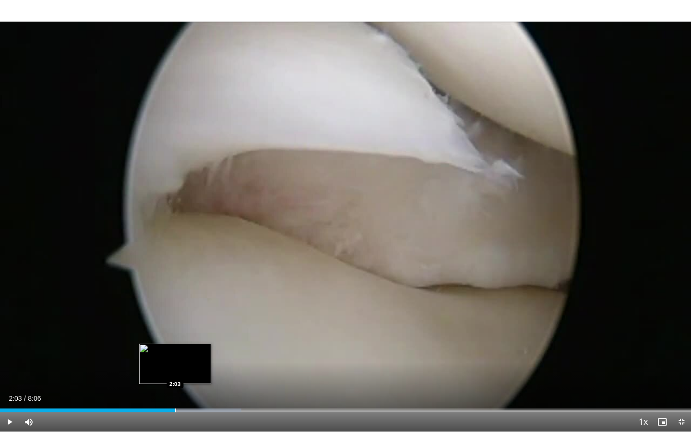
click at [175, 389] on div "Progress Bar" at bounding box center [175, 410] width 1 height 4
click at [197, 389] on div "Progress Bar" at bounding box center [197, 410] width 1 height 4
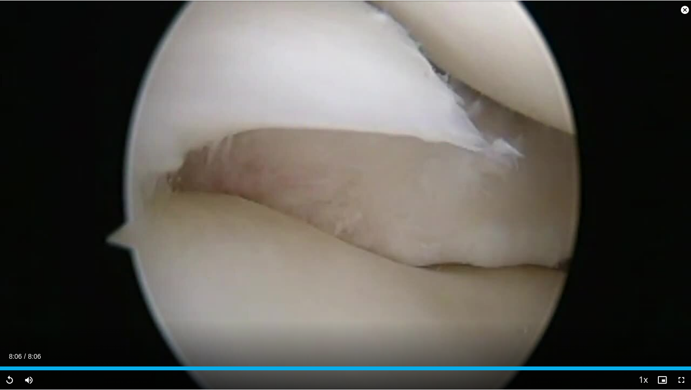
scroll to position [1062, 0]
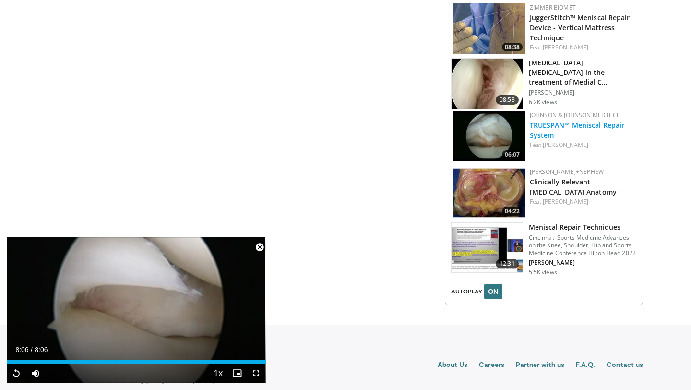
click at [563, 120] on link "TRUESPAN™ Meniscal Repair System" at bounding box center [577, 129] width 95 height 19
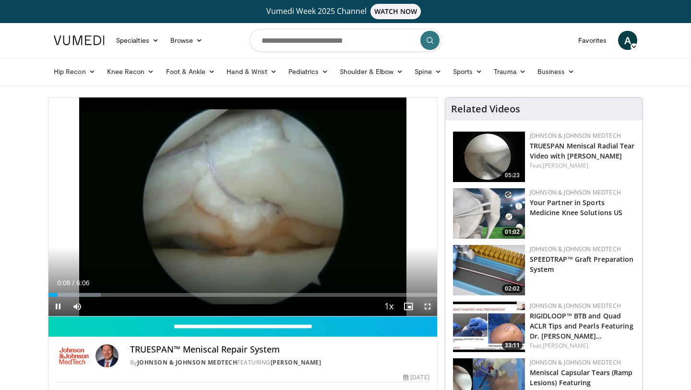
click at [428, 305] on span "Video Player" at bounding box center [427, 306] width 19 height 19
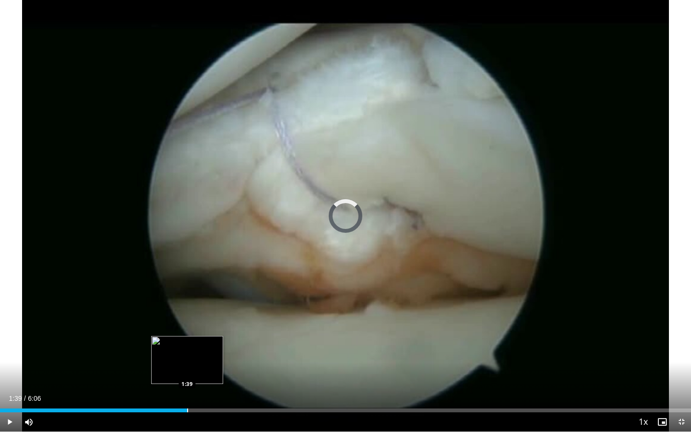
click at [187, 389] on div "Loaded : 13.65% 1:39 1:39" at bounding box center [345, 407] width 691 height 9
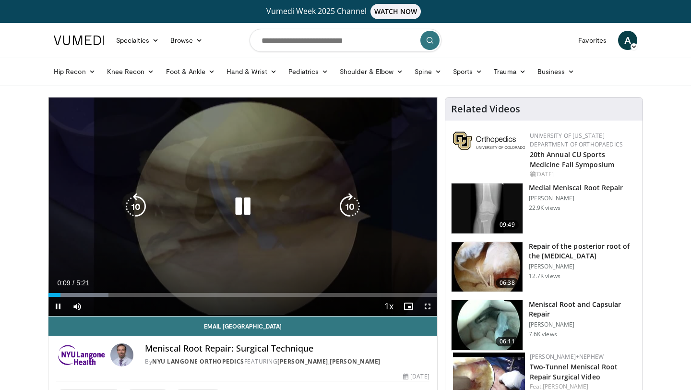
click at [242, 206] on icon "Video Player" at bounding box center [242, 206] width 27 height 27
